Goal: Task Accomplishment & Management: Use online tool/utility

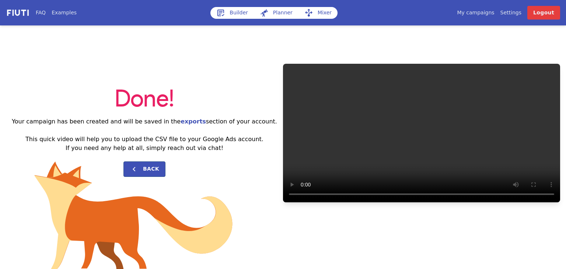
click at [235, 17] on link "Builder" at bounding box center [233, 13] width 44 height 12
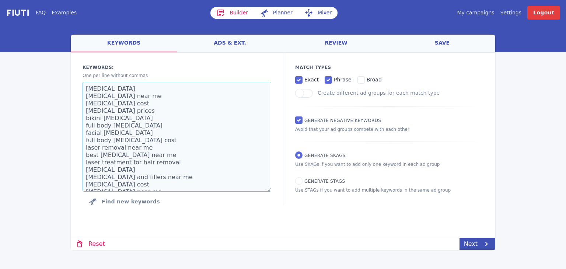
drag, startPoint x: 120, startPoint y: 168, endPoint x: 68, endPoint y: 46, distance: 133.5
click at [68, 46] on div "FAQ Examples Builder Planner Mixer My campaigns Price Settings Login Logout wel…" at bounding box center [283, 125] width 566 height 250
paste textarea "plasterer plasterers near me local plasterers plastering contractors local plas…"
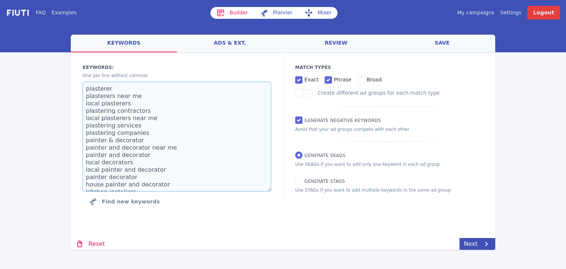
type textarea "plasterer plasterers near me local plasterers plastering contractors local plas…"
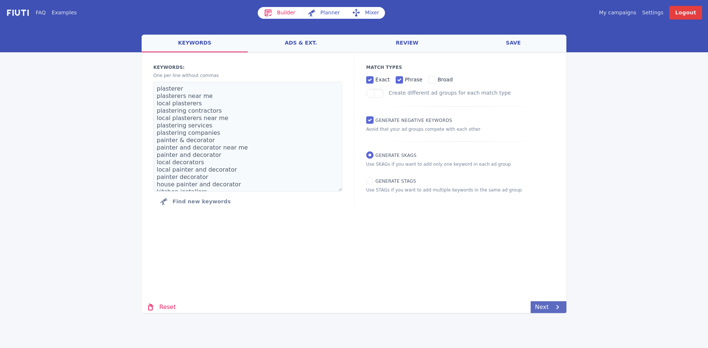
click at [548, 269] on link "Next" at bounding box center [548, 308] width 36 height 12
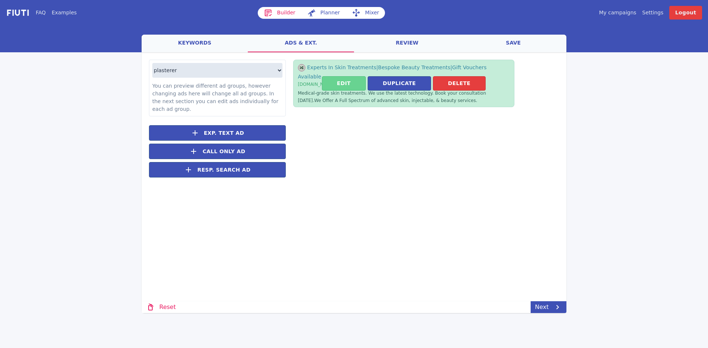
click at [345, 78] on button "Edit" at bounding box center [344, 83] width 44 height 14
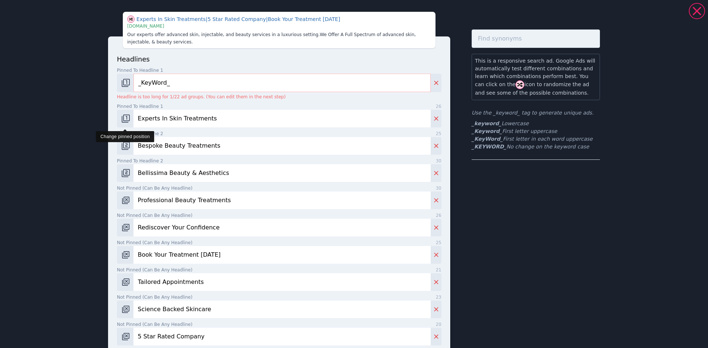
drag, startPoint x: 219, startPoint y: 121, endPoint x: 118, endPoint y: 122, distance: 101.0
click at [118, 122] on div "Experts In Skin Treatments" at bounding box center [279, 119] width 324 height 18
drag, startPoint x: 226, startPoint y: 148, endPoint x: 147, endPoint y: 146, distance: 79.3
click at [81, 150] on div "Experts In Skin Treatments | 5 Star Rated Company | Book Your Treatment [DATE] …" at bounding box center [354, 174] width 708 height 348
paste input "Kitchen Installation"
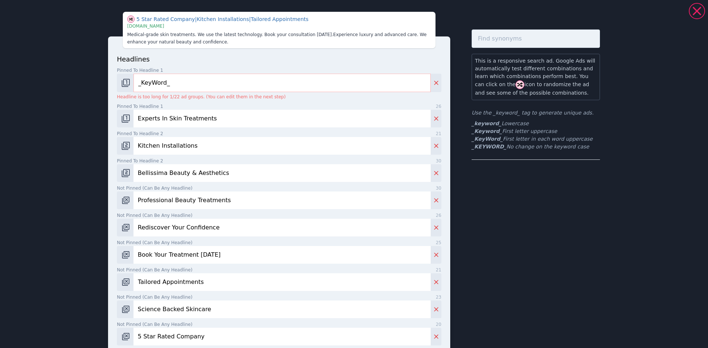
type input "Kitchen Installations"
drag, startPoint x: 209, startPoint y: 118, endPoint x: 145, endPoint y: 120, distance: 64.9
click at [102, 123] on div "5 Star Rated Company | Kitchen Installations | Tailored Appointments | [DOMAIN_…" at bounding box center [353, 301] width 531 height 597
paste input "Quality Kitchen Fitter"
type input "Quality Kitchen Fitters"
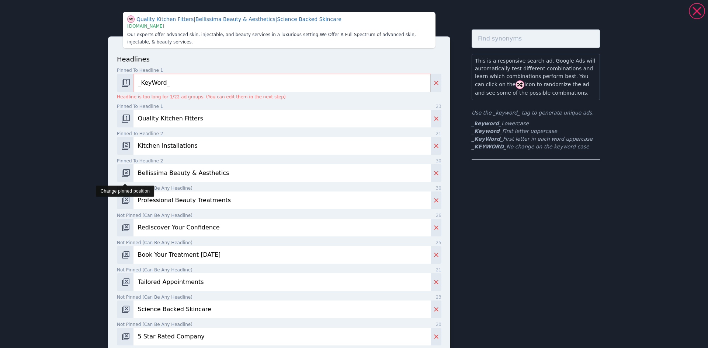
drag, startPoint x: 222, startPoint y: 175, endPoint x: 128, endPoint y: 174, distance: 94.0
click at [125, 174] on div "Bellissima Beauty & Aesthetics" at bounding box center [279, 173] width 324 height 18
paste input "Kitchen Renovation"
type input "Kitchen Renovation"
drag, startPoint x: 136, startPoint y: 200, endPoint x: 104, endPoint y: 199, distance: 32.1
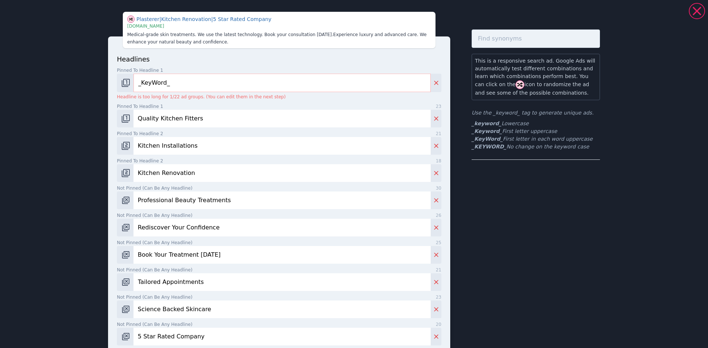
click at [104, 199] on div "Plasterer | Kitchen Renovation | 5 Star Rated Company | [DOMAIN_NAME] Medical-g…" at bounding box center [353, 301] width 531 height 597
paste input "New Kitchens Installed"
type input "New Kitchens Installed"
drag, startPoint x: 215, startPoint y: 228, endPoint x: 109, endPoint y: 230, distance: 106.2
click at [109, 230] on div "headlines Pinned to headline 1 9 _KeyWord_ Headline is too long for 1/22 ad gro…" at bounding box center [279, 306] width 342 height 541
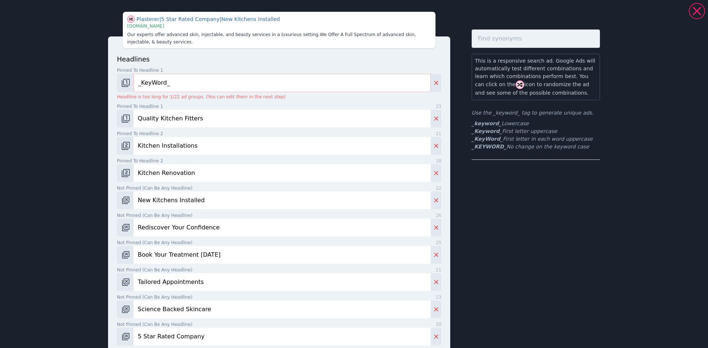
paste input "Expert Kitchen Fitters"
type input "Expert Kitchen Fitters"
drag, startPoint x: 212, startPoint y: 255, endPoint x: 39, endPoint y: 255, distance: 172.2
click at [42, 253] on div "Expert Kitchen Fitters | Gift Vouchers Available | Science Backed Skincare | [D…" at bounding box center [354, 174] width 708 height 348
paste input "Local Kitchen Experts"
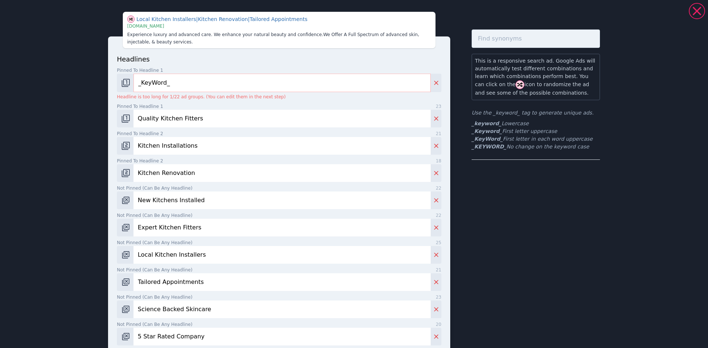
type input "Local Kitchen Installers"
drag, startPoint x: 169, startPoint y: 286, endPoint x: 91, endPoint y: 288, distance: 77.8
click at [91, 269] on div "Quality Kitchen Fitters | Gift Vouchers Available | Local Kitchen Installers | …" at bounding box center [353, 301] width 531 height 597
paste input "Kitchen Fitting Service"
type input "Kitchen Fitting Service"
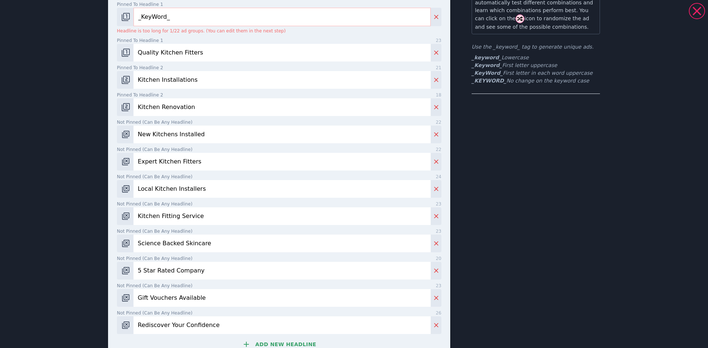
scroll to position [74, 0]
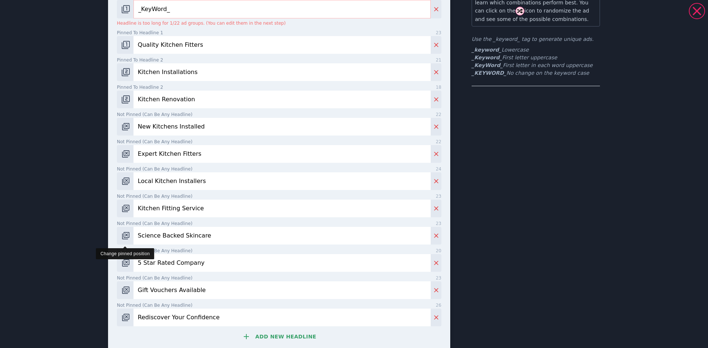
click at [122, 236] on img "Change pinned position" at bounding box center [125, 236] width 9 height 9
click at [122, 237] on img "Change pinned position" at bounding box center [125, 236] width 9 height 9
click at [123, 235] on img "Change pinned position" at bounding box center [125, 236] width 9 height 9
click at [123, 233] on img "Change pinned position" at bounding box center [125, 236] width 9 height 9
click at [436, 234] on icon "Delete" at bounding box center [435, 235] width 7 height 7
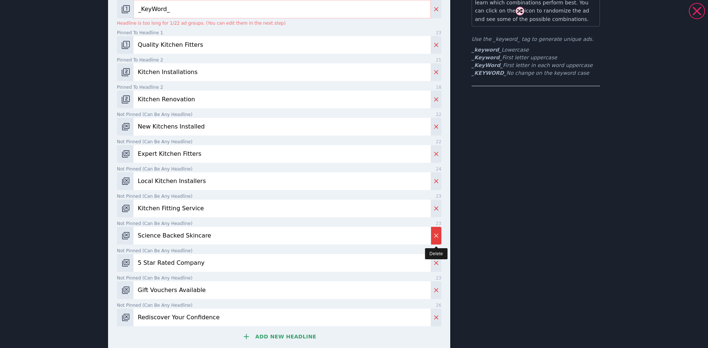
type input "5 Star Rated Company"
type input "Gift Vouchers Available"
type input "Rediscover Your Confidence"
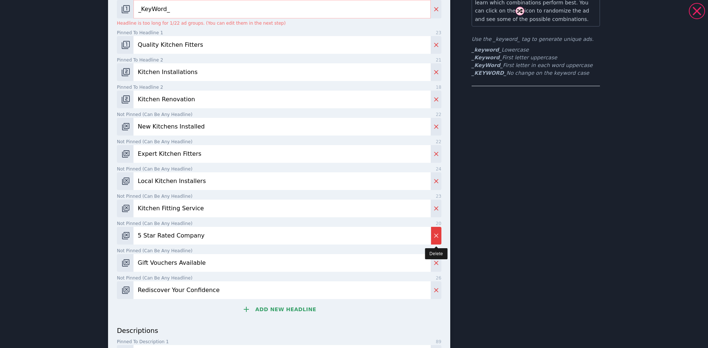
click at [436, 234] on icon "Delete" at bounding box center [435, 235] width 7 height 7
type input "Gift Vouchers Available"
type input "Rediscover Your Confidence"
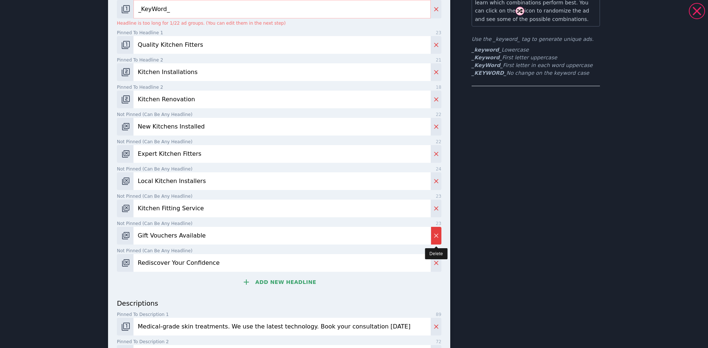
click at [436, 234] on icon "Delete" at bounding box center [435, 235] width 7 height 7
type input "Rediscover Your Confidence"
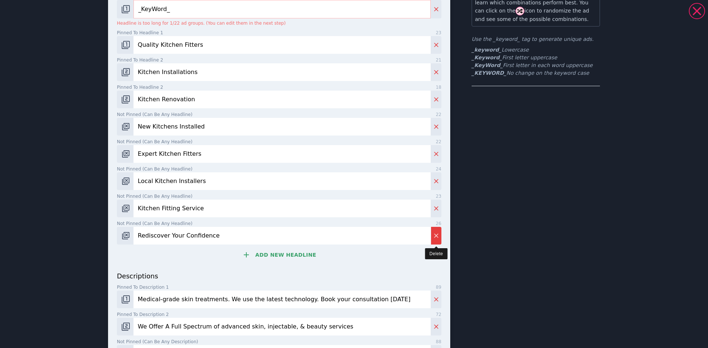
click at [436, 234] on icon "Delete" at bounding box center [435, 235] width 7 height 7
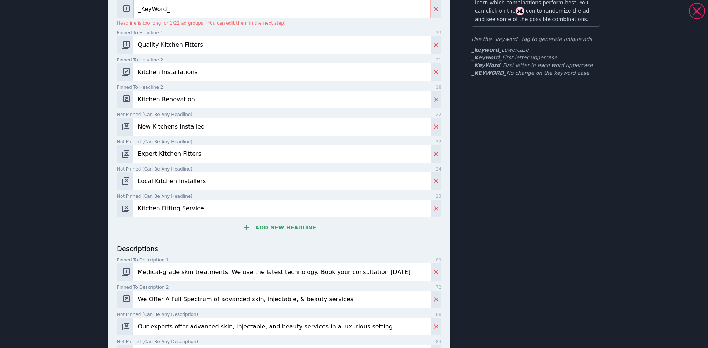
click at [313, 269] on input "Medical-grade skin treatments. We use the latest technology. Book your consulta…" at bounding box center [281, 273] width 297 height 18
paste input "Professional kitchen installations tailored to your style. Quality craftsmanshi…"
type input "Professional kitchen installations tailored to your style. Quality craftsmanshi…"
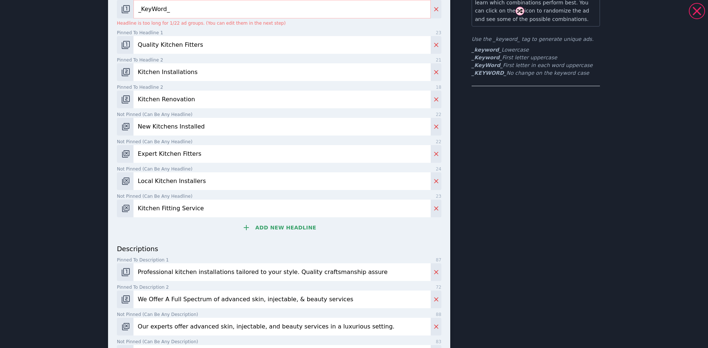
click at [170, 269] on input "We Offer A Full Spectrum of advanced skin, injectable, & beauty services" at bounding box center [281, 300] width 297 height 18
paste input "Complete kitchen fitting service. From design to installation, we manage it all."
type input "Complete kitchen fitting service. From design to installation, we manage it all."
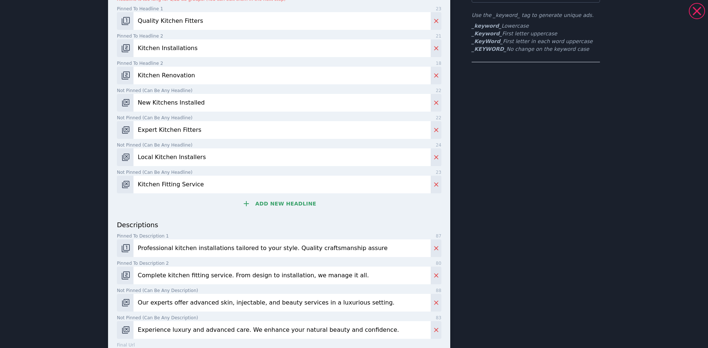
scroll to position [111, 0]
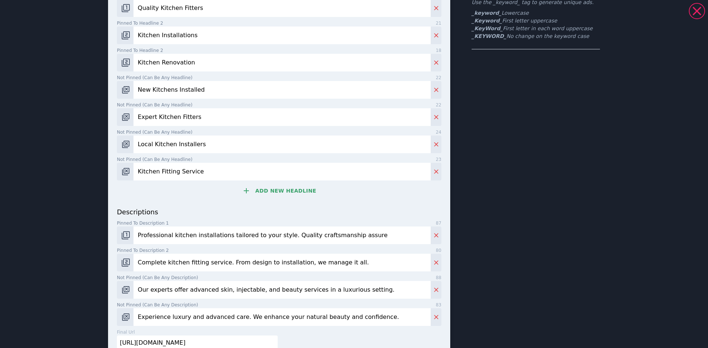
click at [200, 269] on input "Our experts offer advanced skin, injectable, and beauty services in a luxurious…" at bounding box center [281, 290] width 297 height 18
paste input "We install quality kitchens that fit your lifestyle and budget. Get a free quote"
type input "We install quality kitchens that fit your lifestyle and budget. Get a free quot…"
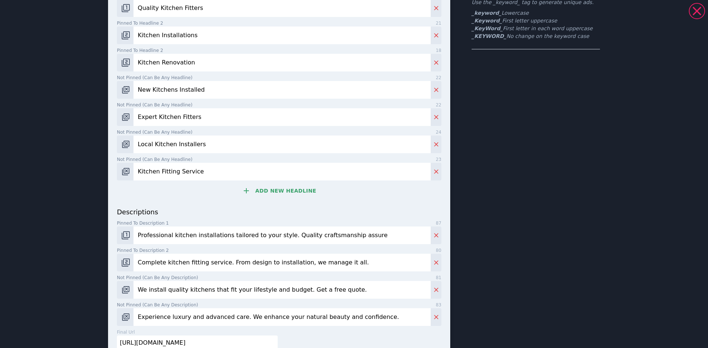
click at [198, 269] on input "Experience luxury and advanced care. We enhance your natural beauty and confide…" at bounding box center [281, 318] width 297 height 18
paste input "Your new kitchen, installed by experts. We handle all plumbing and electrical"
type input "Your new kitchen, installed by experts. We handle all plumbing and electrical."
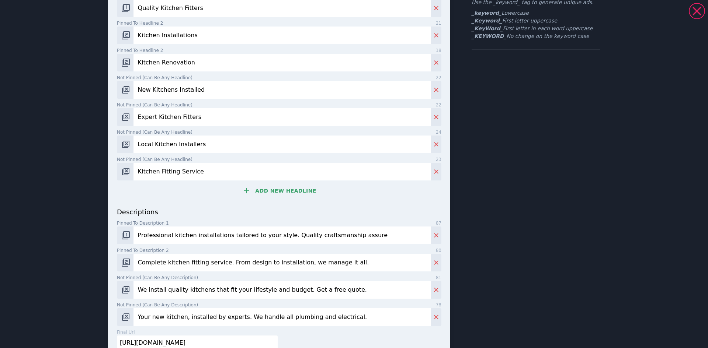
click at [181, 269] on input "[URL][DOMAIN_NAME]" at bounding box center [197, 343] width 161 height 15
click at [182, 269] on input "[URL][DOMAIN_NAME]" at bounding box center [197, 343] width 161 height 15
paste input "[DOMAIN_NAME][URL]"
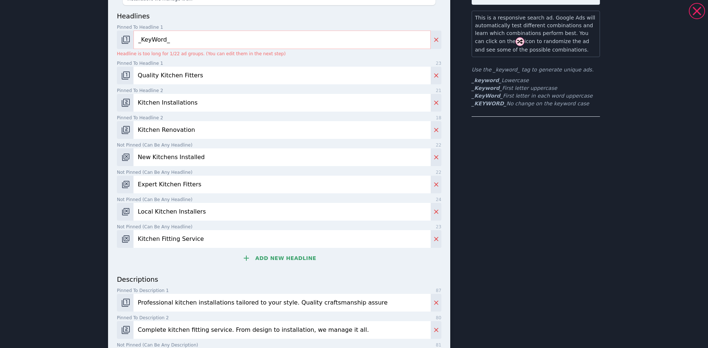
scroll to position [37, 0]
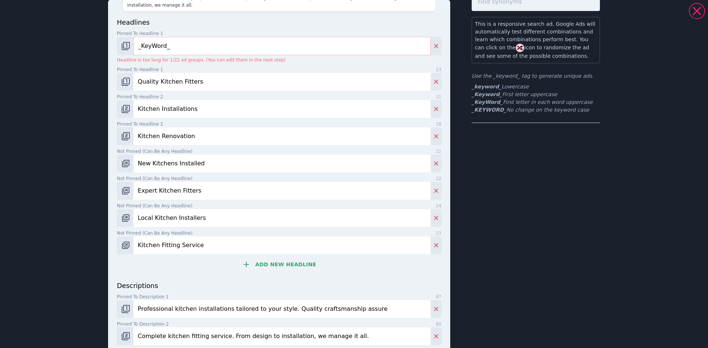
type input "[URL][DOMAIN_NAME]"
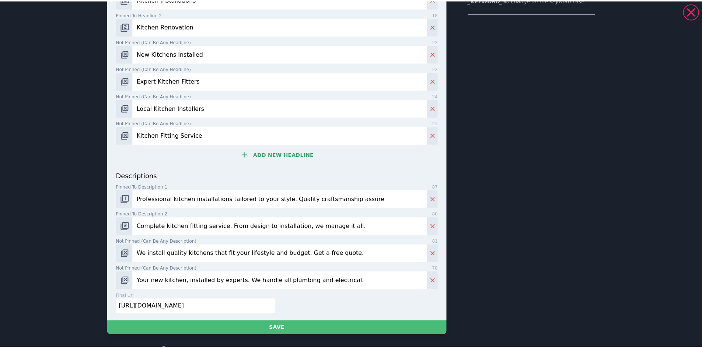
scroll to position [147, 0]
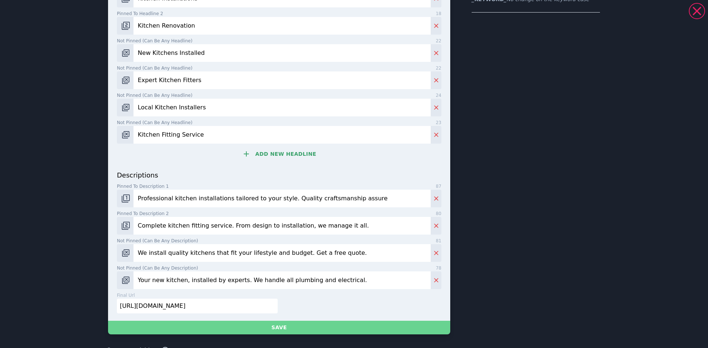
click at [310, 269] on button "Save" at bounding box center [279, 328] width 342 height 14
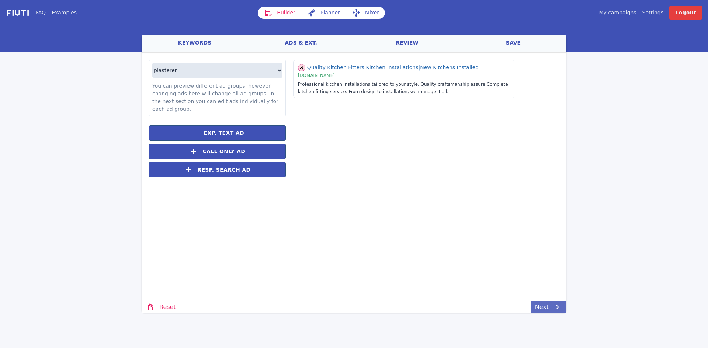
click at [548, 269] on link "Next" at bounding box center [548, 308] width 36 height 12
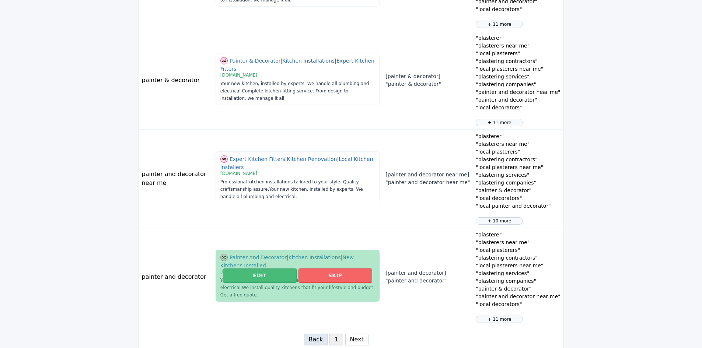
scroll to position [806, 0]
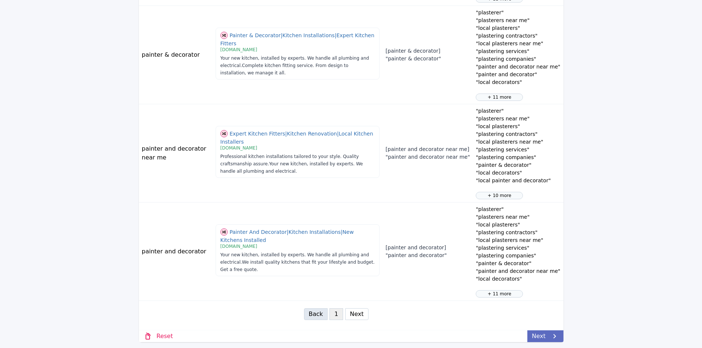
click at [541, 269] on link "Next" at bounding box center [546, 337] width 36 height 12
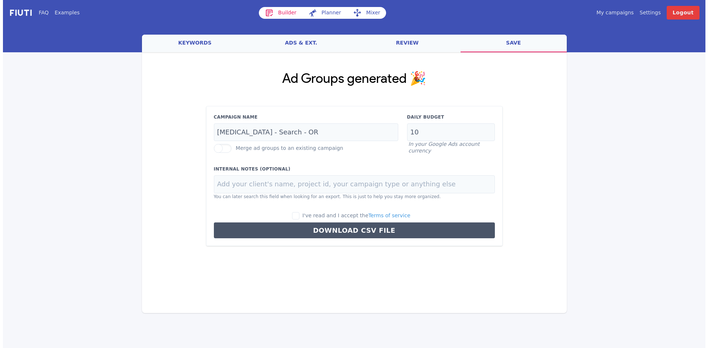
scroll to position [0, 0]
drag, startPoint x: 233, startPoint y: 132, endPoint x: 187, endPoint y: 132, distance: 46.1
click at [187, 132] on div "Ad Groups generated 🎉 Campaign Name [MEDICAL_DATA] - Search - OR Merge ad group…" at bounding box center [354, 158] width 425 height 213
type input "Kitchen Installers - Search - OR"
click at [299, 215] on input "I've read and I accept the Terms of service" at bounding box center [295, 215] width 7 height 7
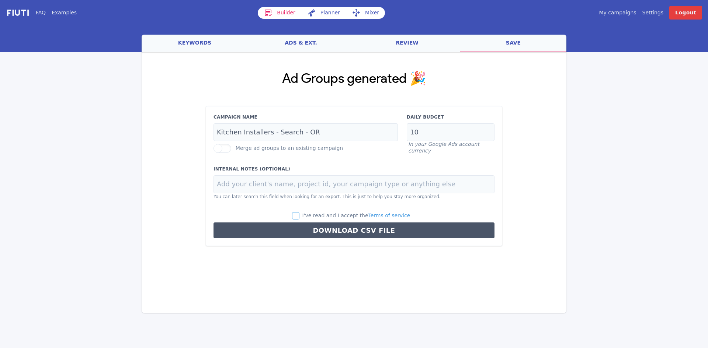
checkbox input "true"
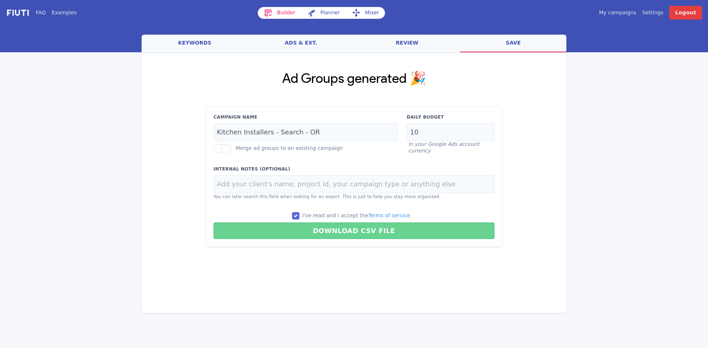
click at [332, 231] on button "Download CSV File" at bounding box center [353, 231] width 281 height 17
